Goal: Task Accomplishment & Management: Use online tool/utility

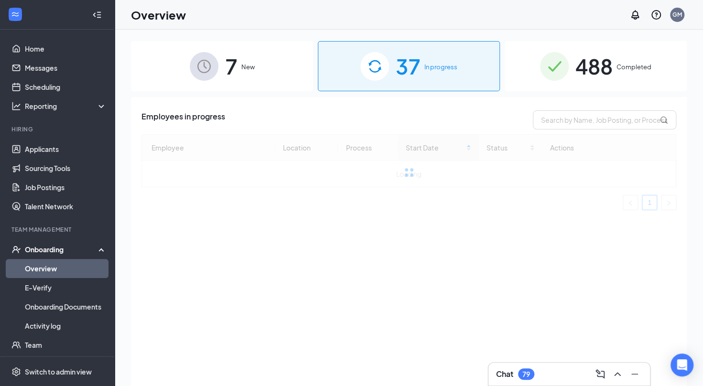
click at [53, 271] on link "Overview" at bounding box center [66, 268] width 82 height 19
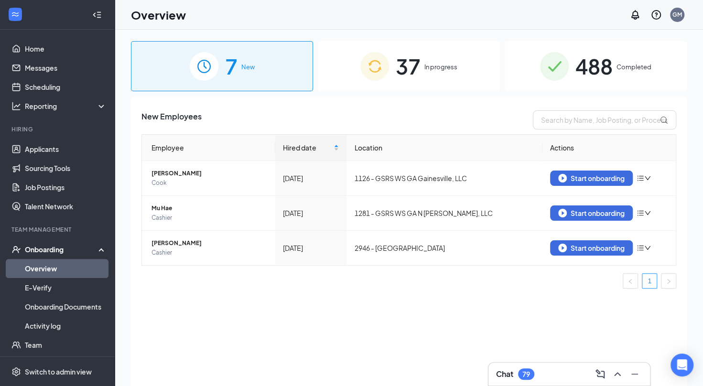
click at [444, 59] on div "37 In progress" at bounding box center [409, 66] width 182 height 50
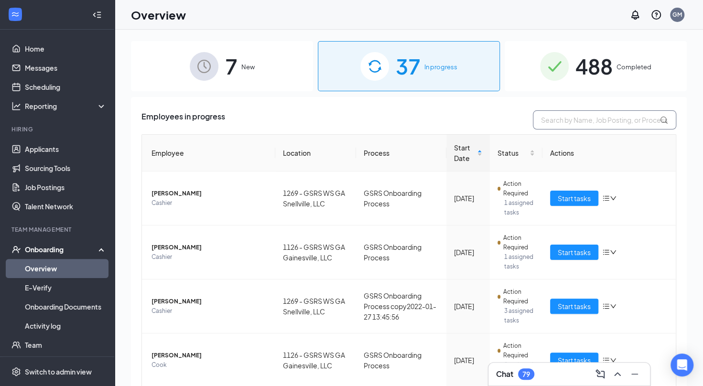
click at [552, 117] on input "text" at bounding box center [604, 119] width 143 height 19
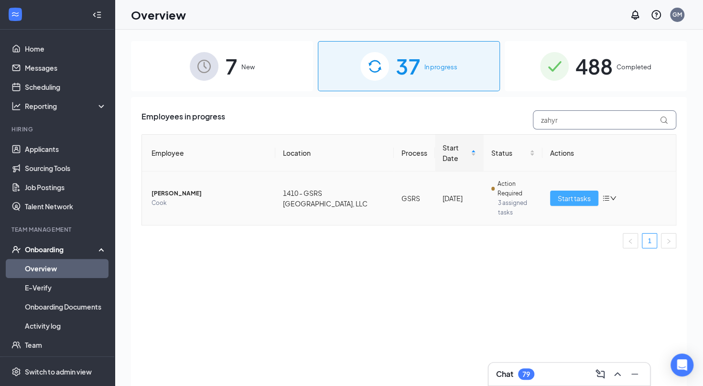
type input "zahyr"
click at [563, 197] on span "Start tasks" at bounding box center [574, 198] width 33 height 11
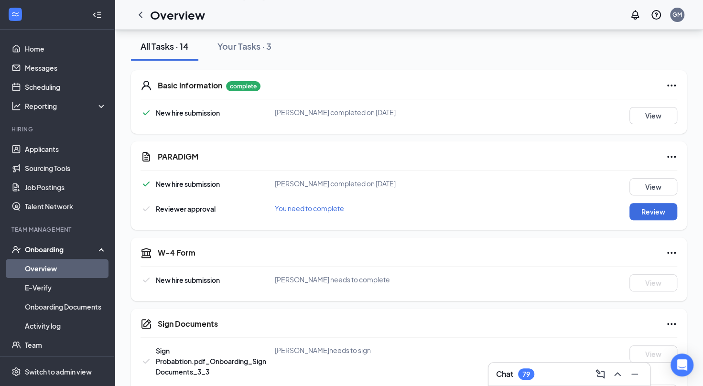
scroll to position [115, 0]
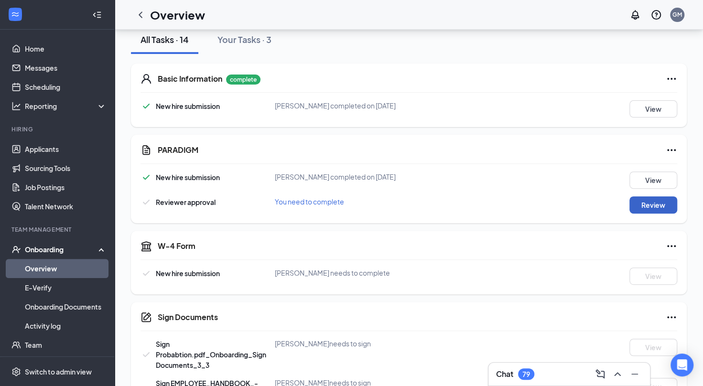
click at [637, 205] on button "Review" at bounding box center [653, 204] width 48 height 17
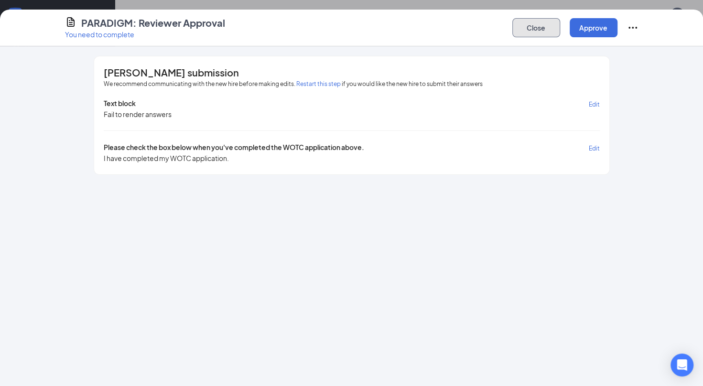
click at [529, 28] on button "Close" at bounding box center [536, 27] width 48 height 19
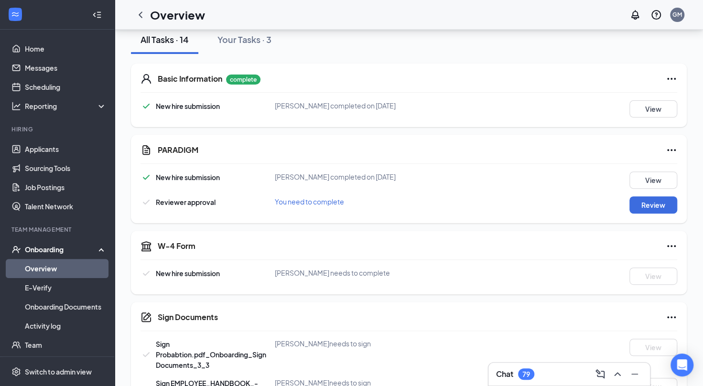
click at [603, 216] on div "PARADIGM New hire submission [PERSON_NAME] completed on [DATE] View Reviewer ap…" at bounding box center [409, 179] width 556 height 88
click at [671, 245] on icon "Ellipses" at bounding box center [671, 246] width 9 height 2
click at [550, 256] on div "W-4 Form New hire submission [PERSON_NAME] needs to complete View" at bounding box center [409, 263] width 556 height 64
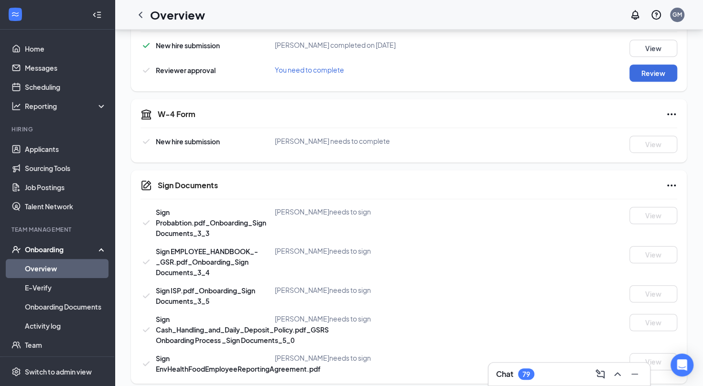
scroll to position [517, 0]
